Goal: Information Seeking & Learning: Learn about a topic

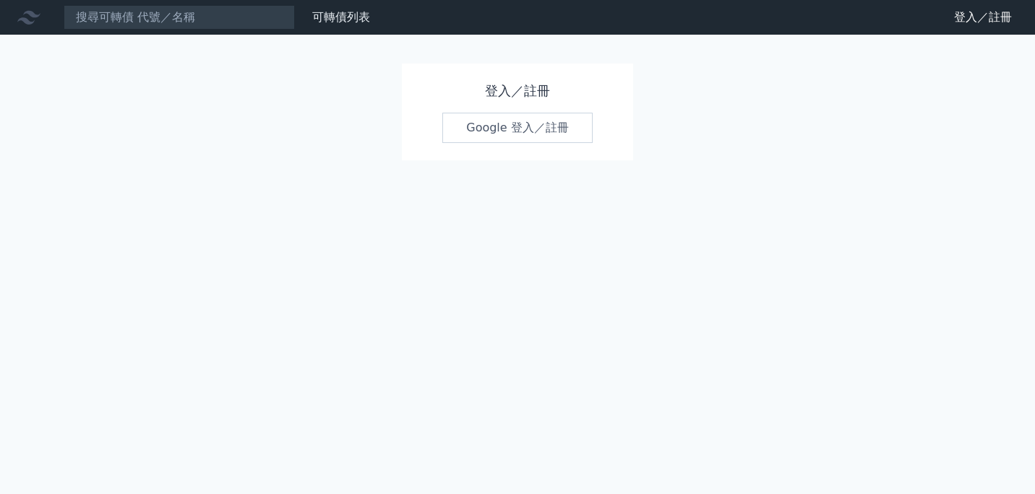
click at [522, 129] on link "Google 登入／註冊" at bounding box center [517, 128] width 150 height 30
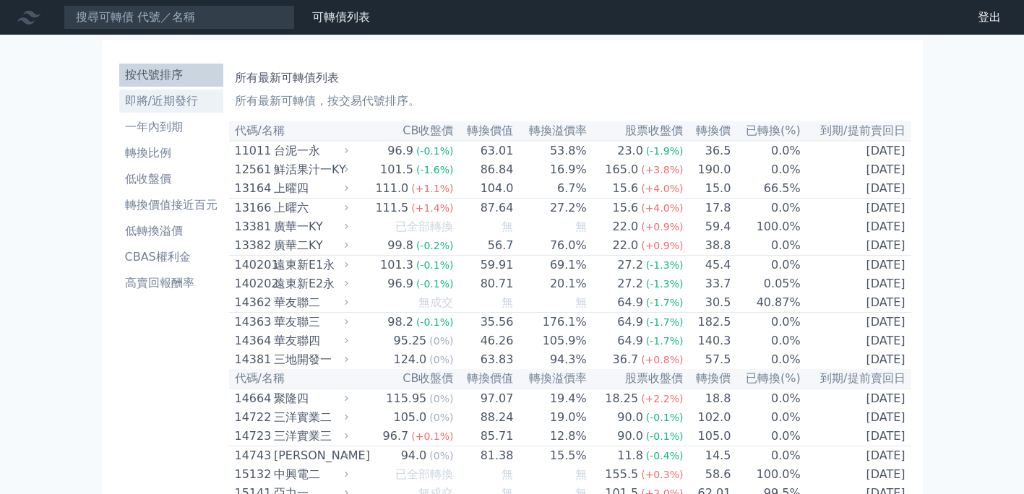
click at [176, 98] on li "即將/近期發行" at bounding box center [171, 101] width 104 height 17
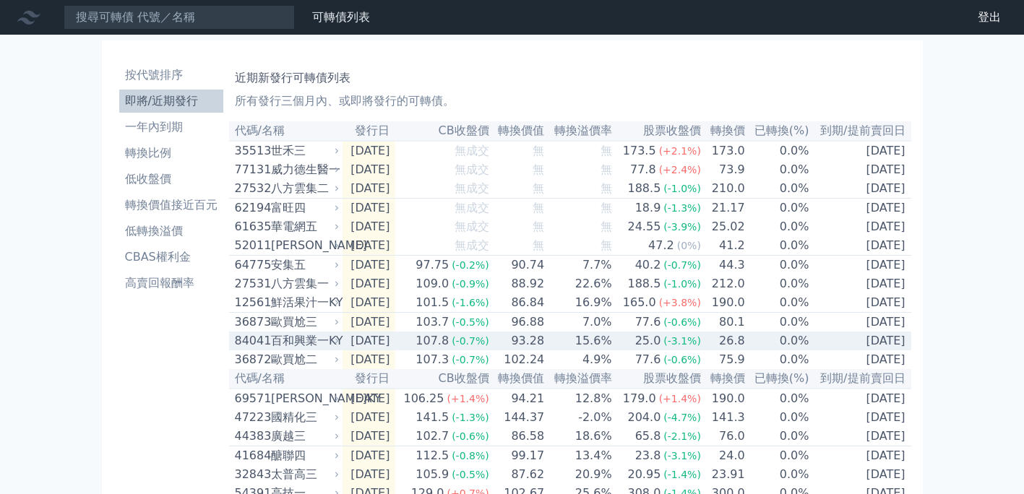
click at [322, 350] on div "百和興業一KY" at bounding box center [304, 340] width 66 height 17
